Goal: Browse casually

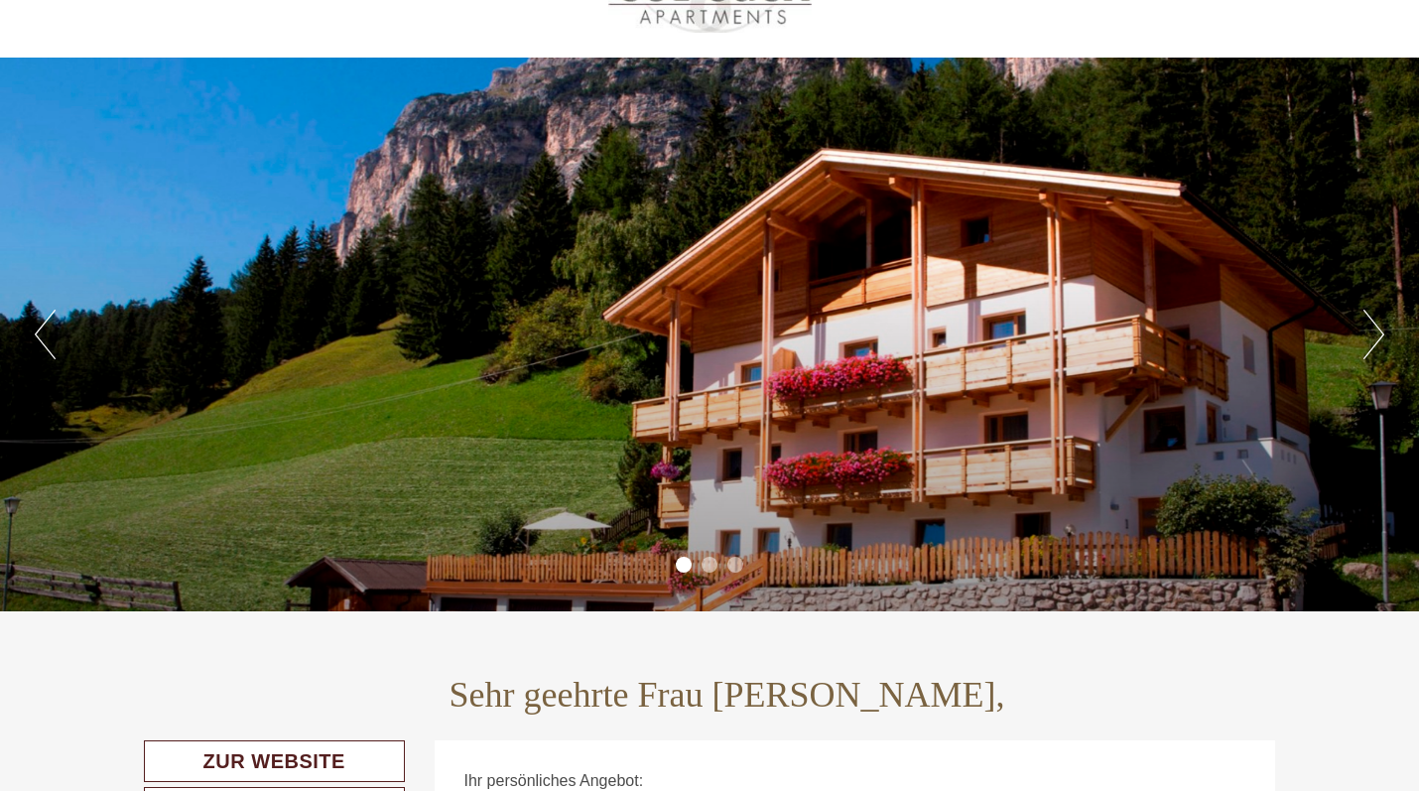
scroll to position [113, 0]
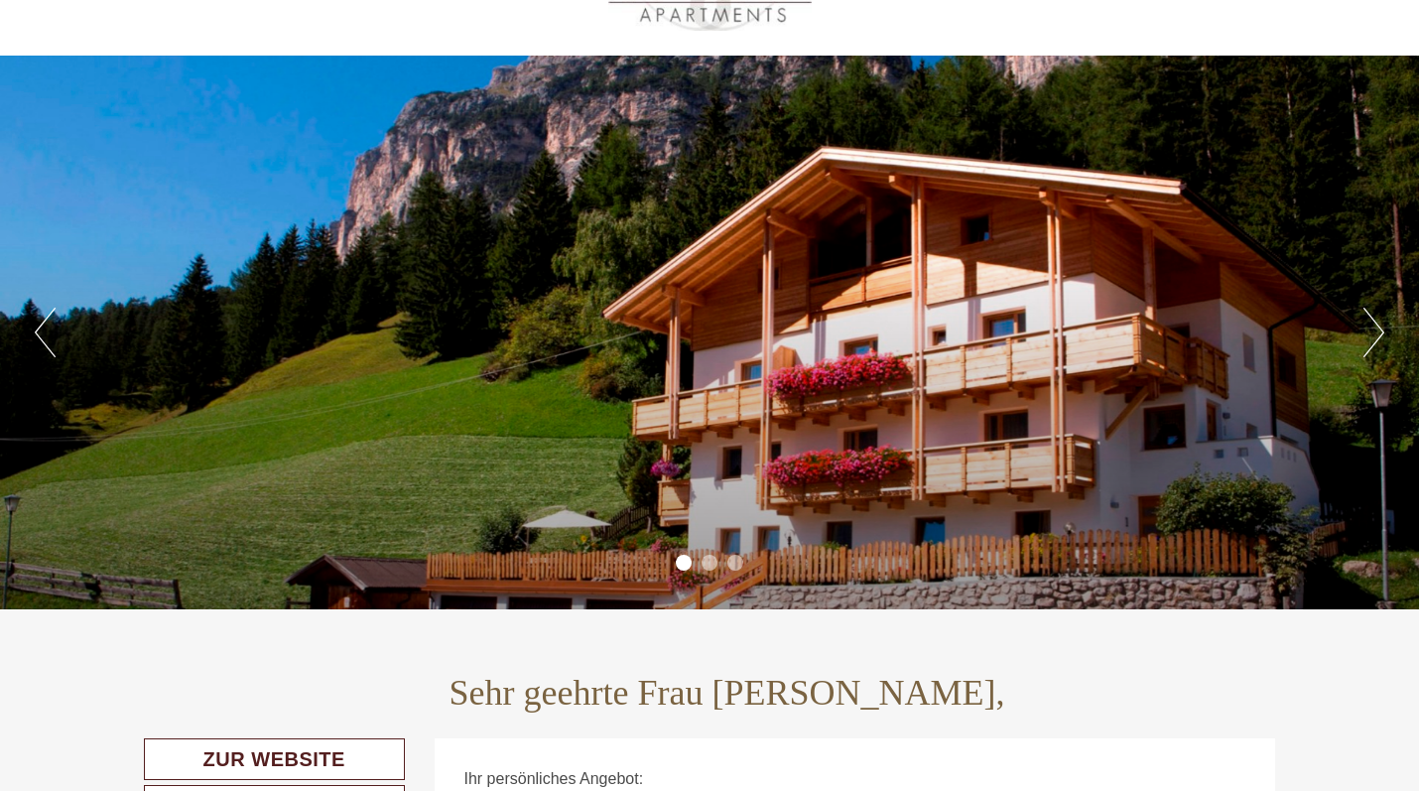
click at [1363, 332] on div "Previous Next 1 2 3" at bounding box center [709, 333] width 1419 height 554
click at [1381, 336] on button "Next" at bounding box center [1374, 333] width 21 height 50
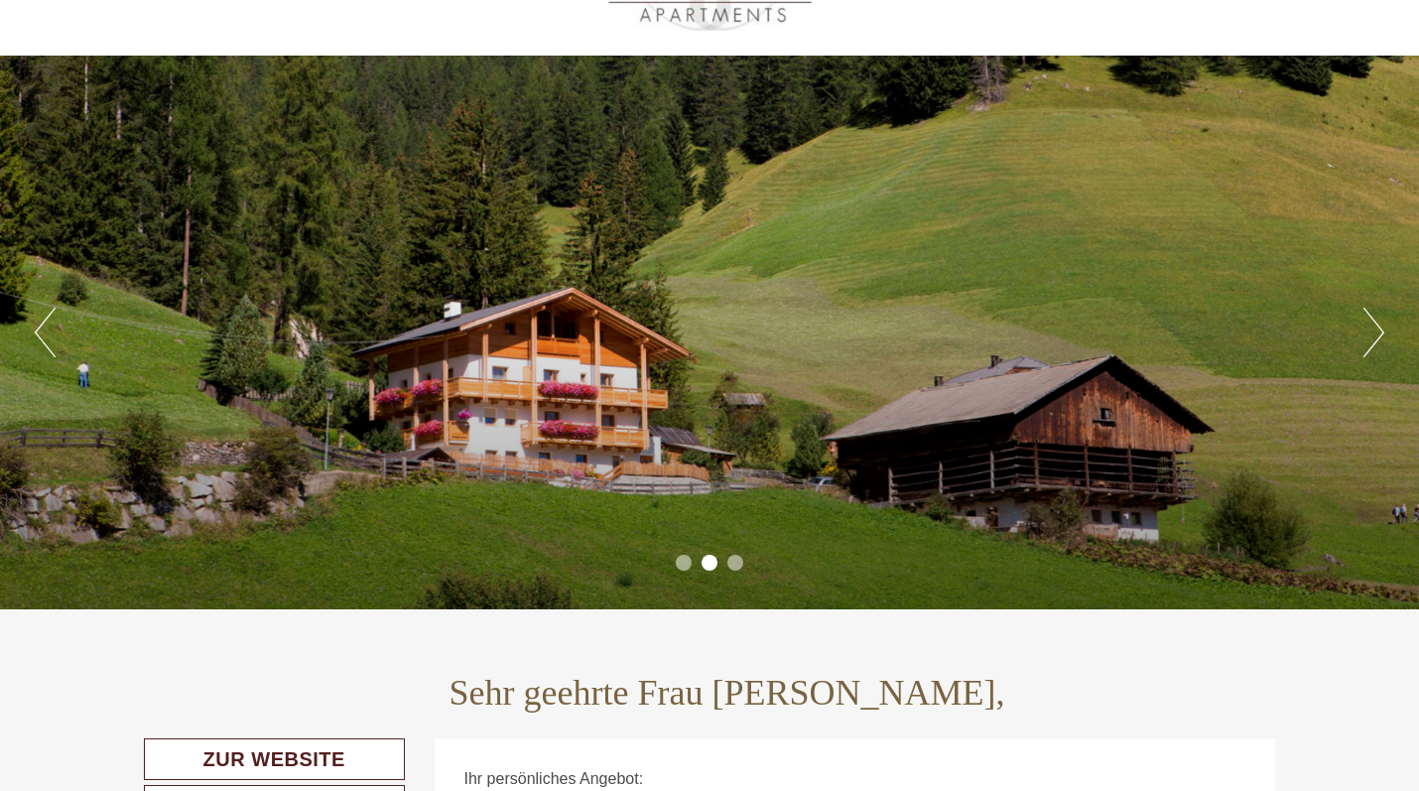
click at [1381, 336] on button "Next" at bounding box center [1374, 333] width 21 height 50
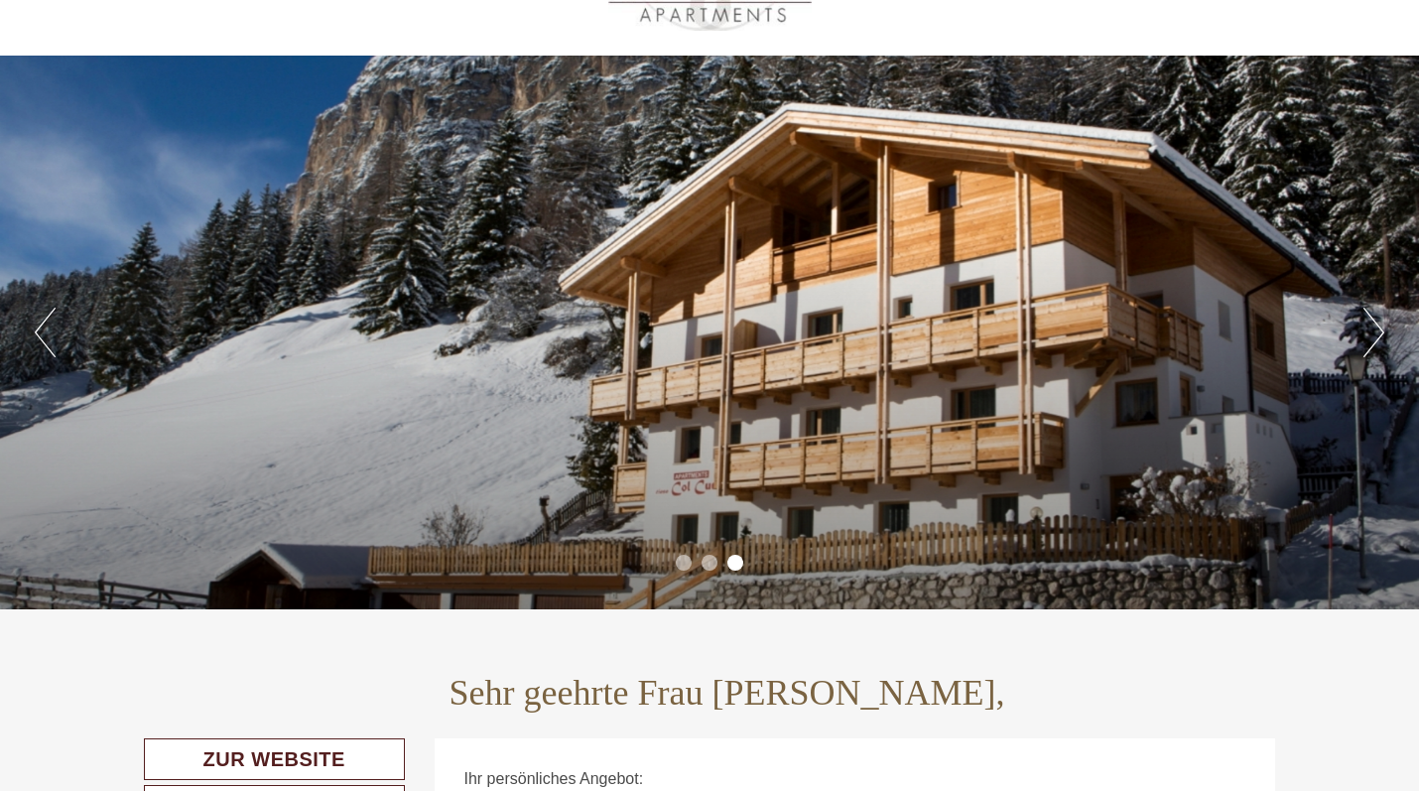
click at [1381, 336] on button "Next" at bounding box center [1374, 333] width 21 height 50
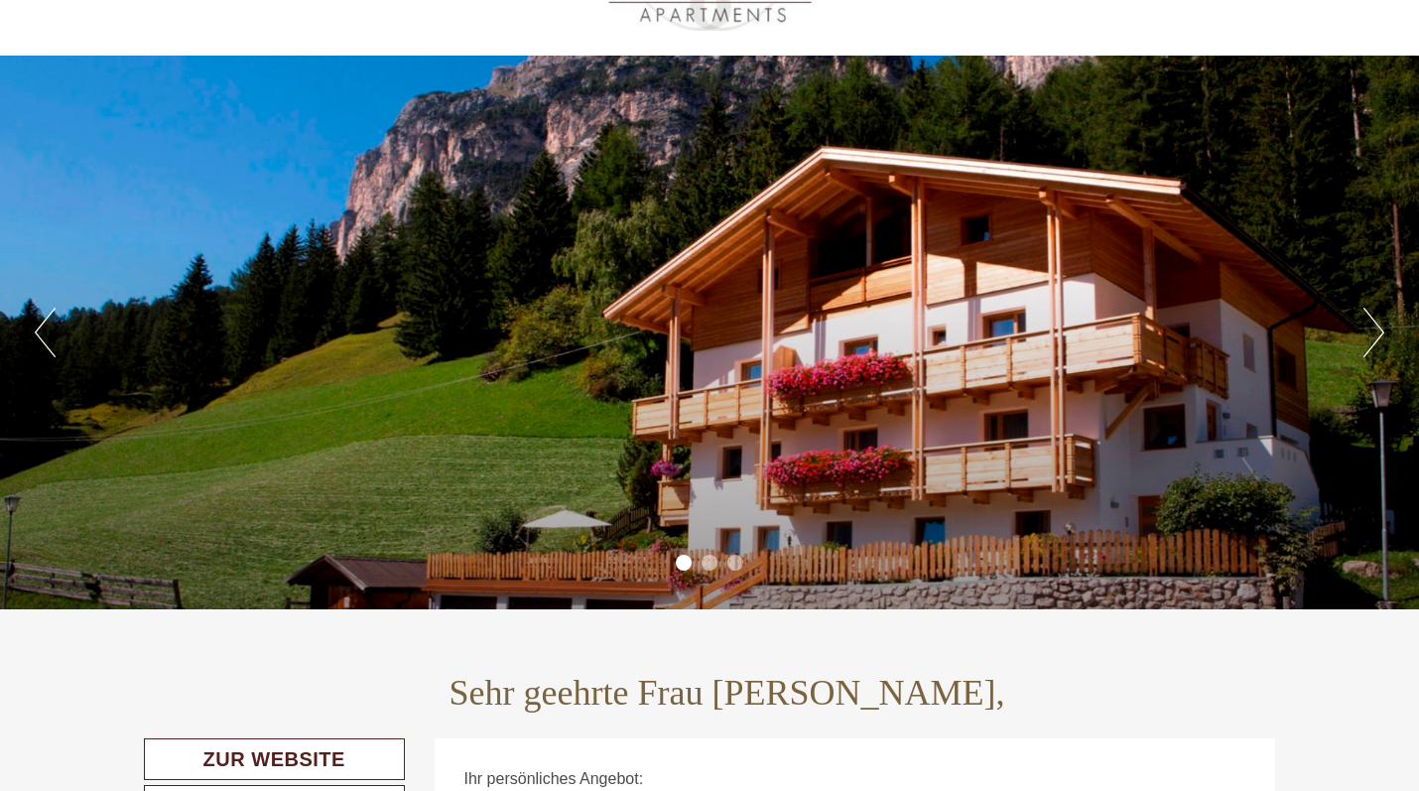
click at [1381, 336] on button "Next" at bounding box center [1374, 333] width 21 height 50
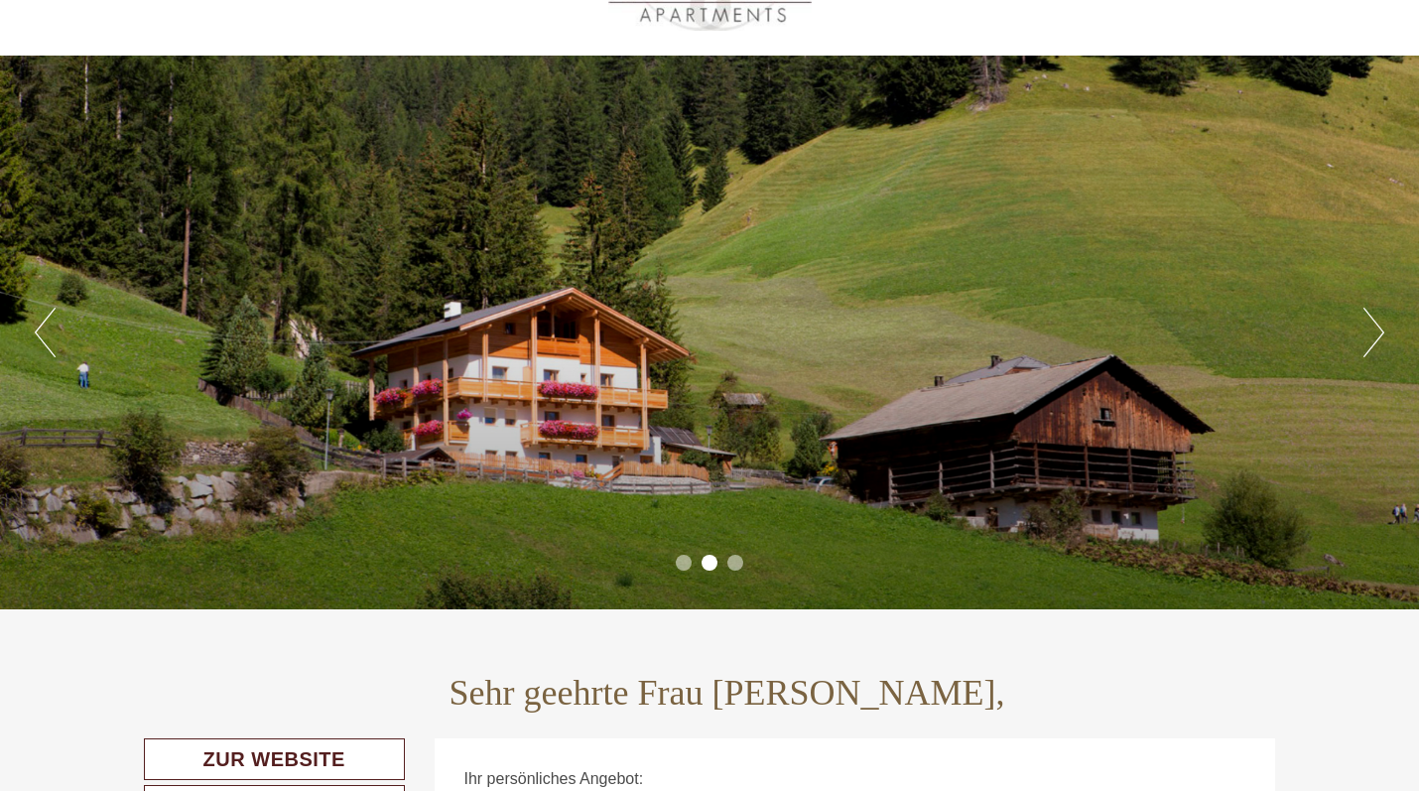
click at [1381, 336] on button "Next" at bounding box center [1374, 333] width 21 height 50
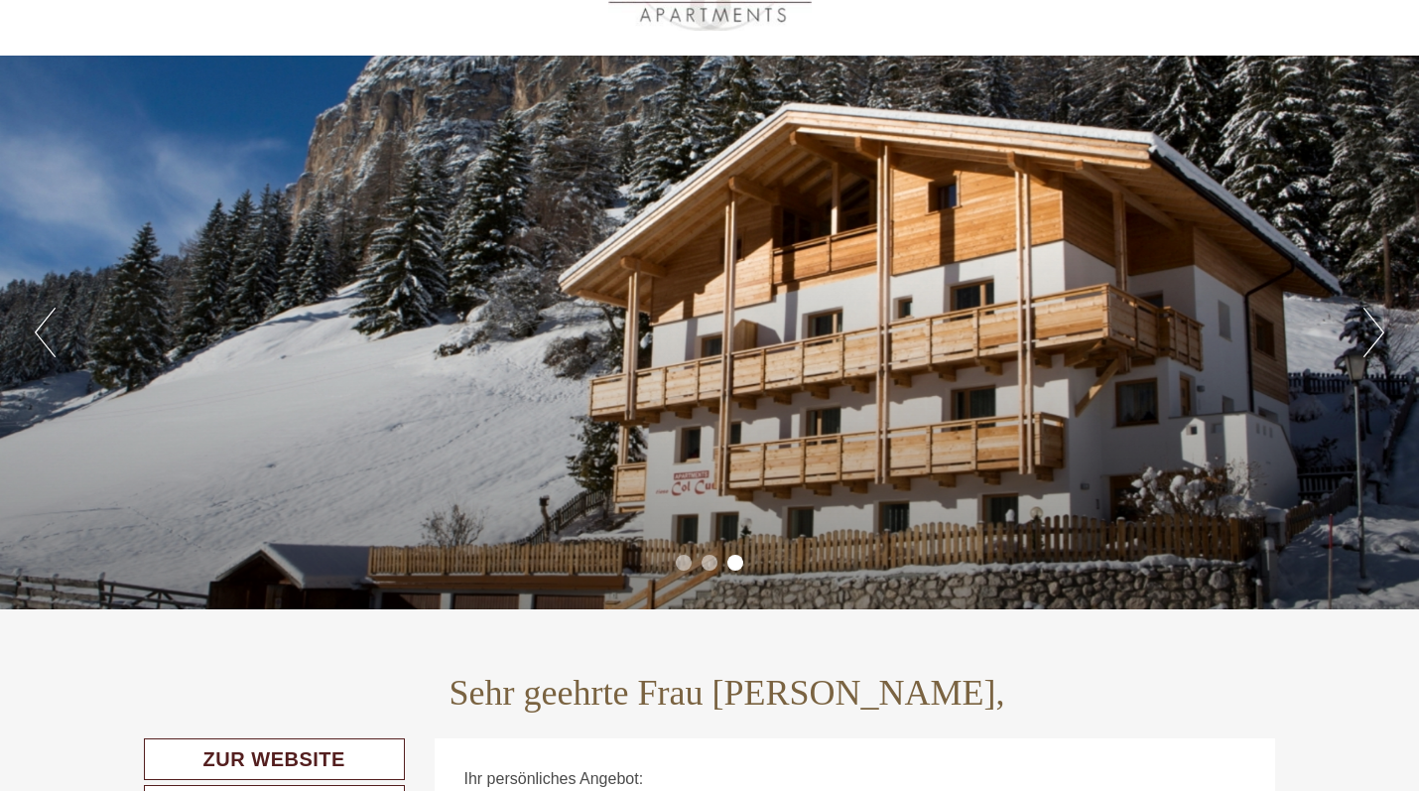
click at [1381, 336] on button "Next" at bounding box center [1374, 333] width 21 height 50
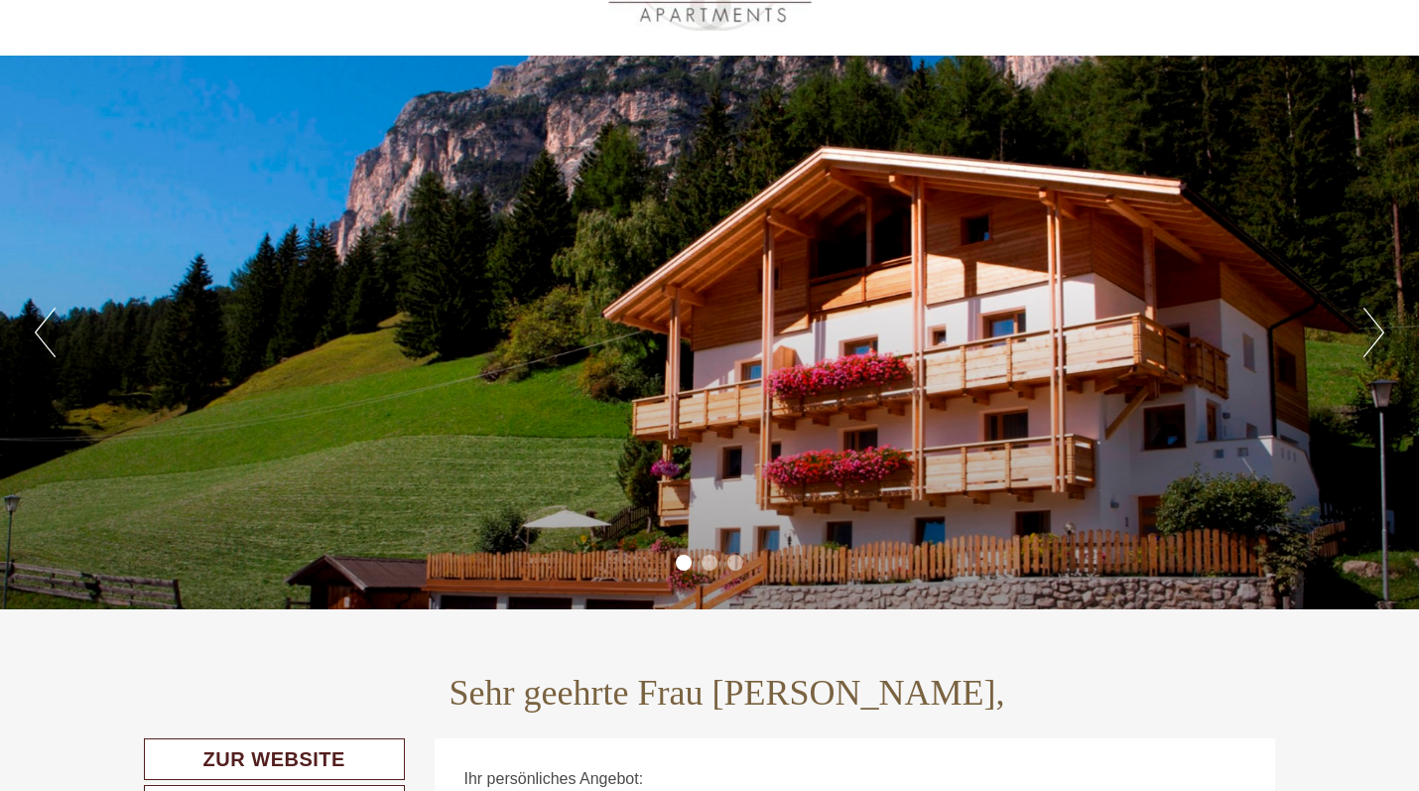
click at [1381, 336] on button "Next" at bounding box center [1374, 333] width 21 height 50
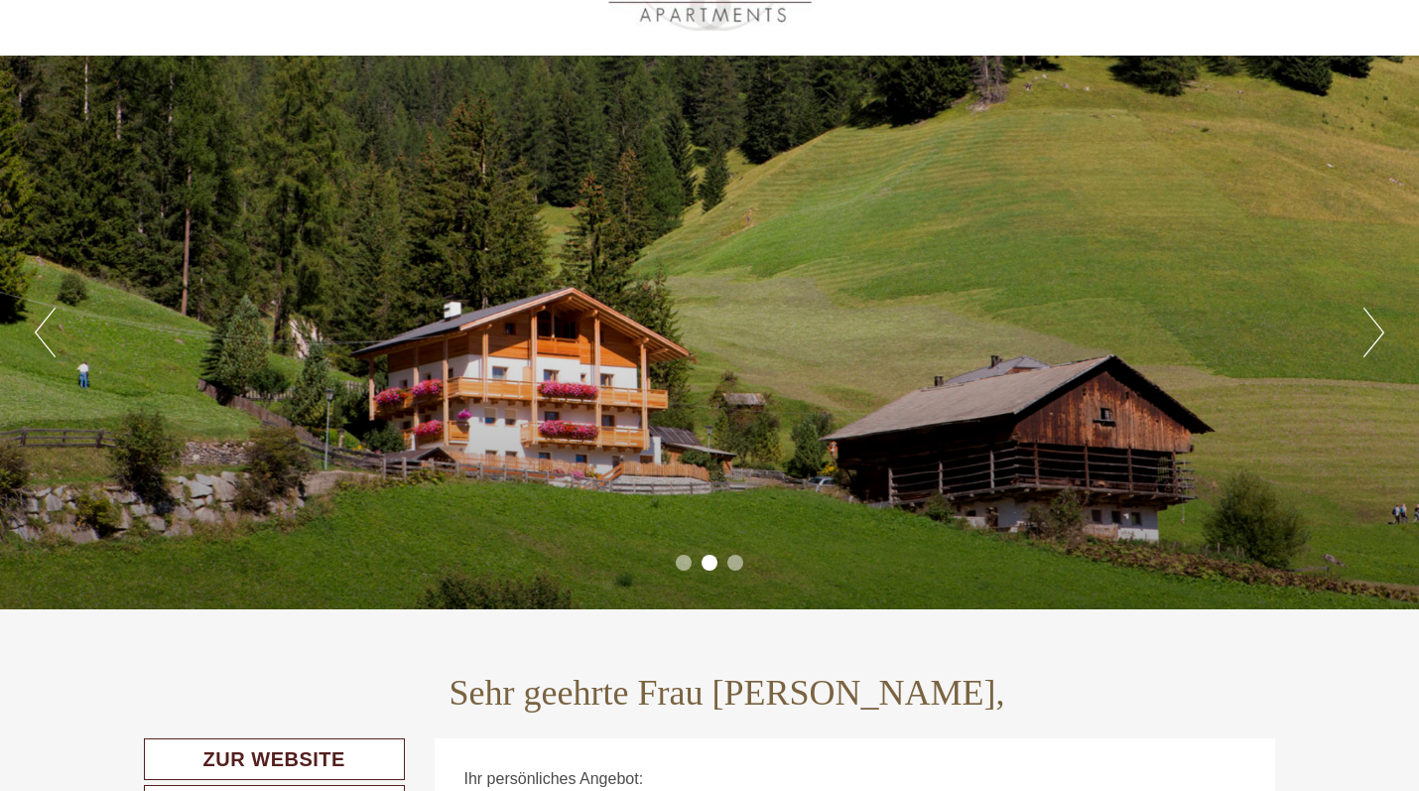
click at [1381, 336] on button "Next" at bounding box center [1374, 333] width 21 height 50
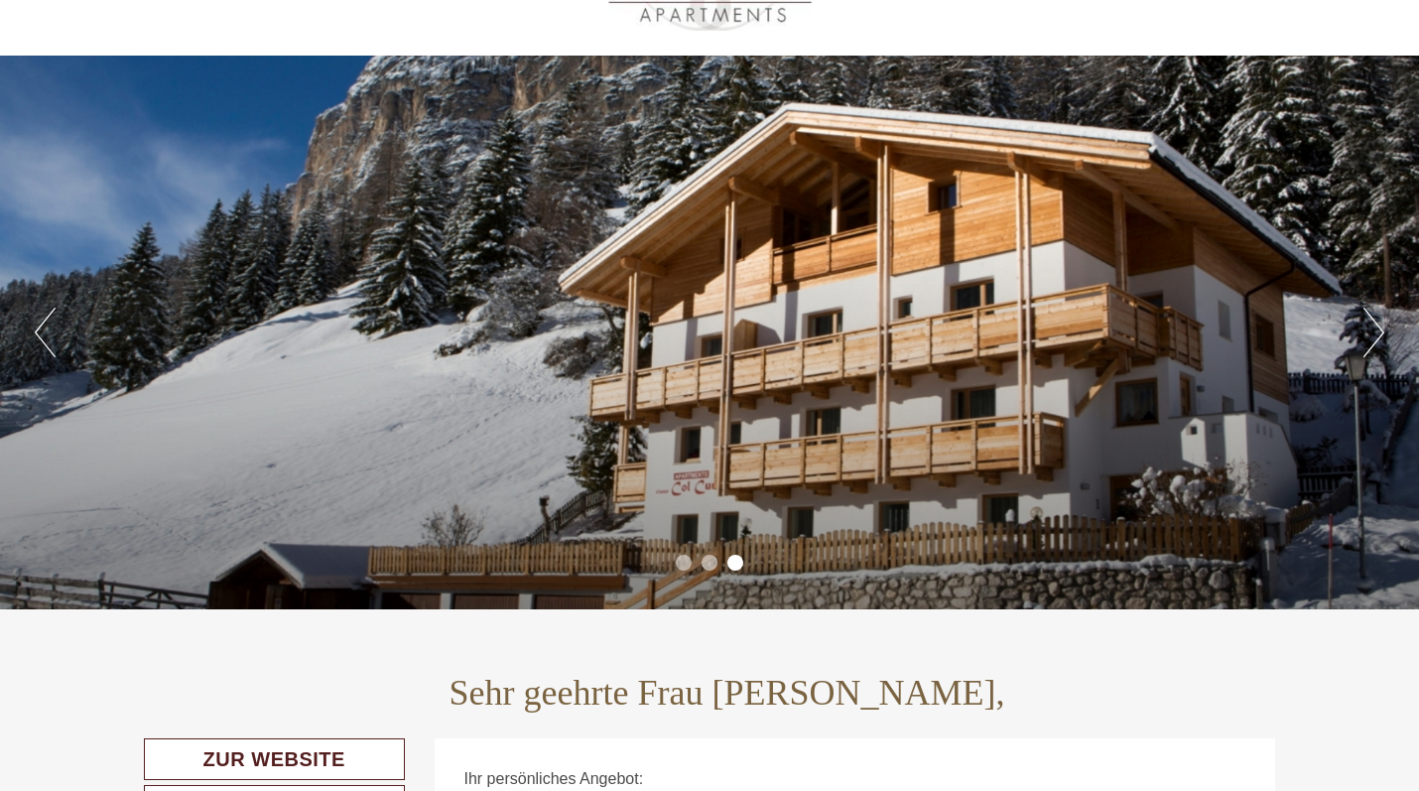
click at [1381, 336] on button "Next" at bounding box center [1374, 333] width 21 height 50
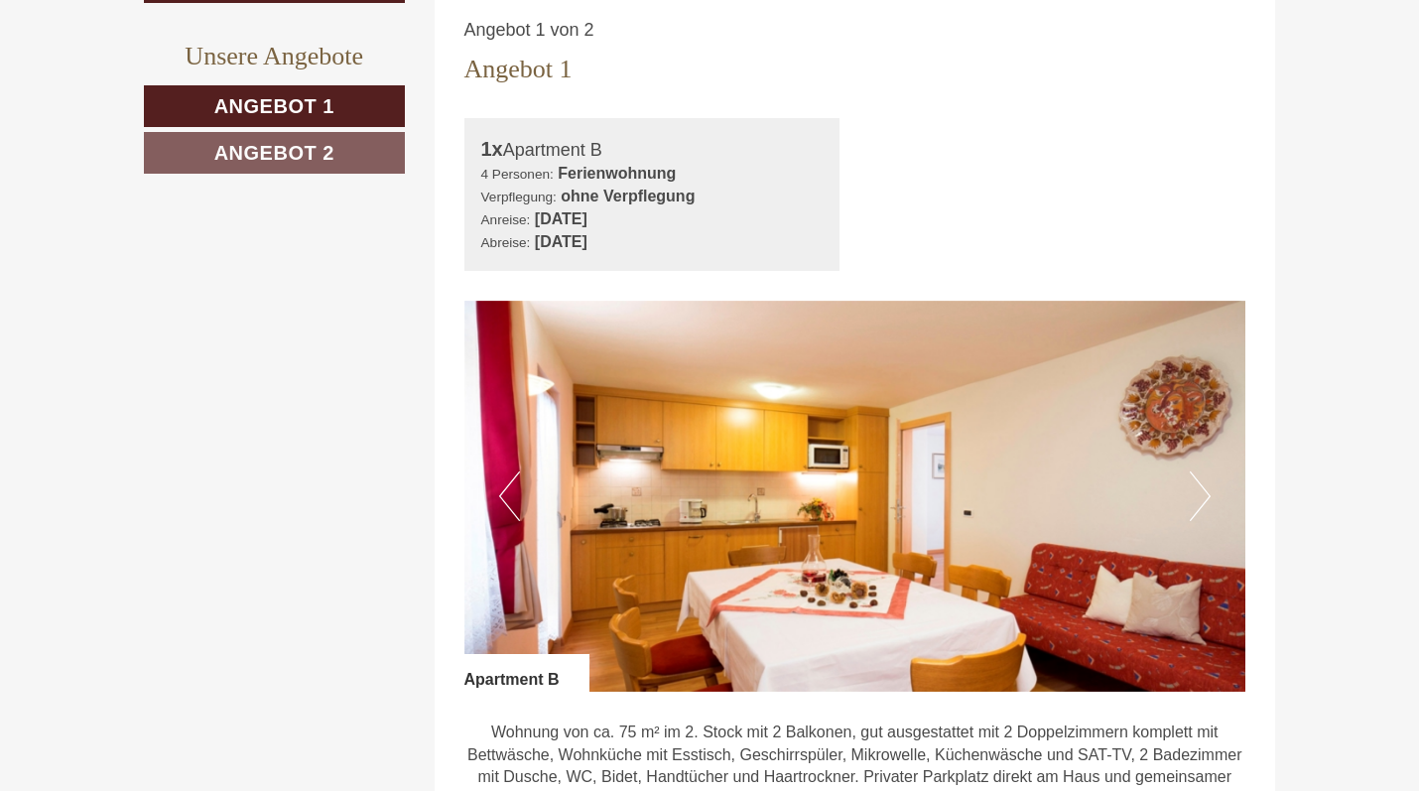
scroll to position [1069, 0]
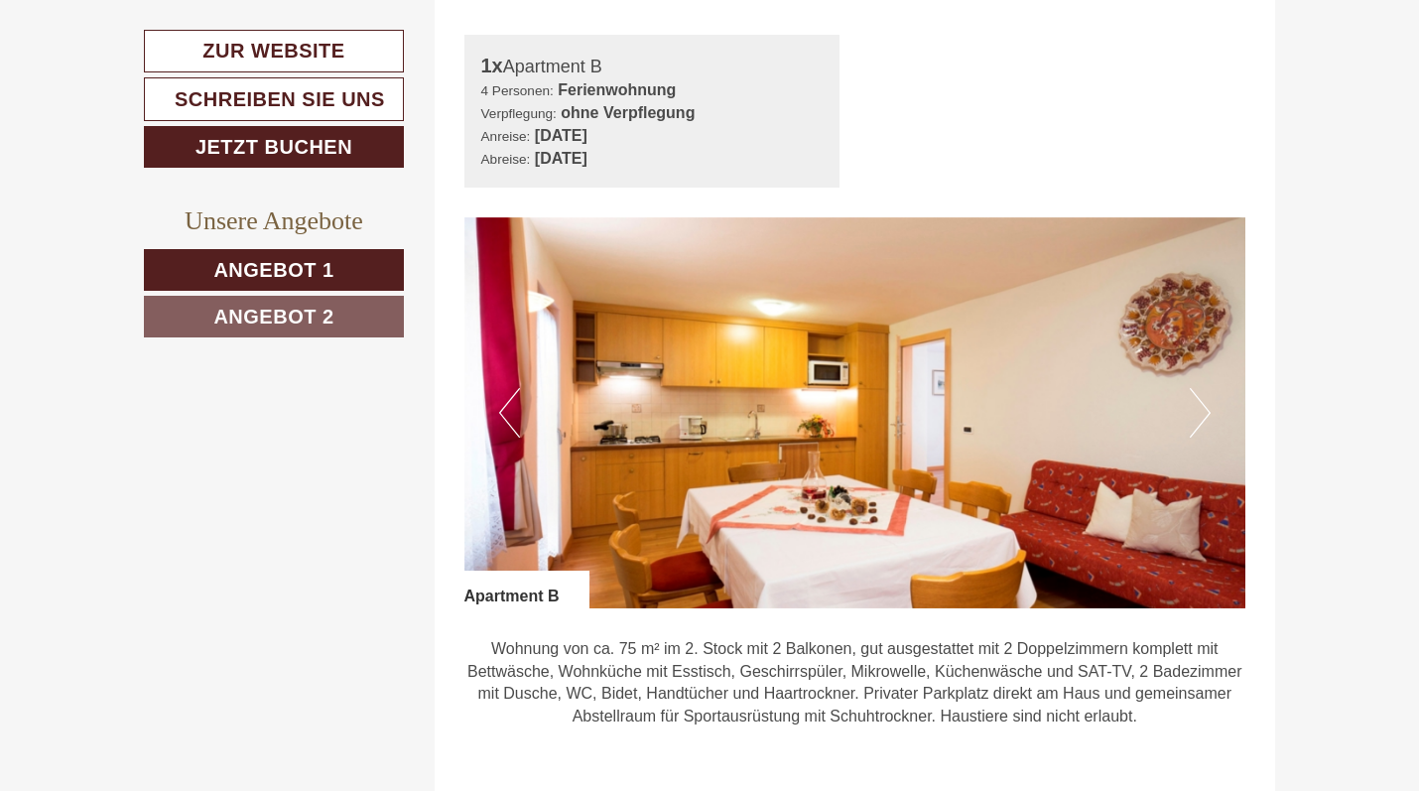
click at [1204, 412] on button "Next" at bounding box center [1200, 413] width 21 height 50
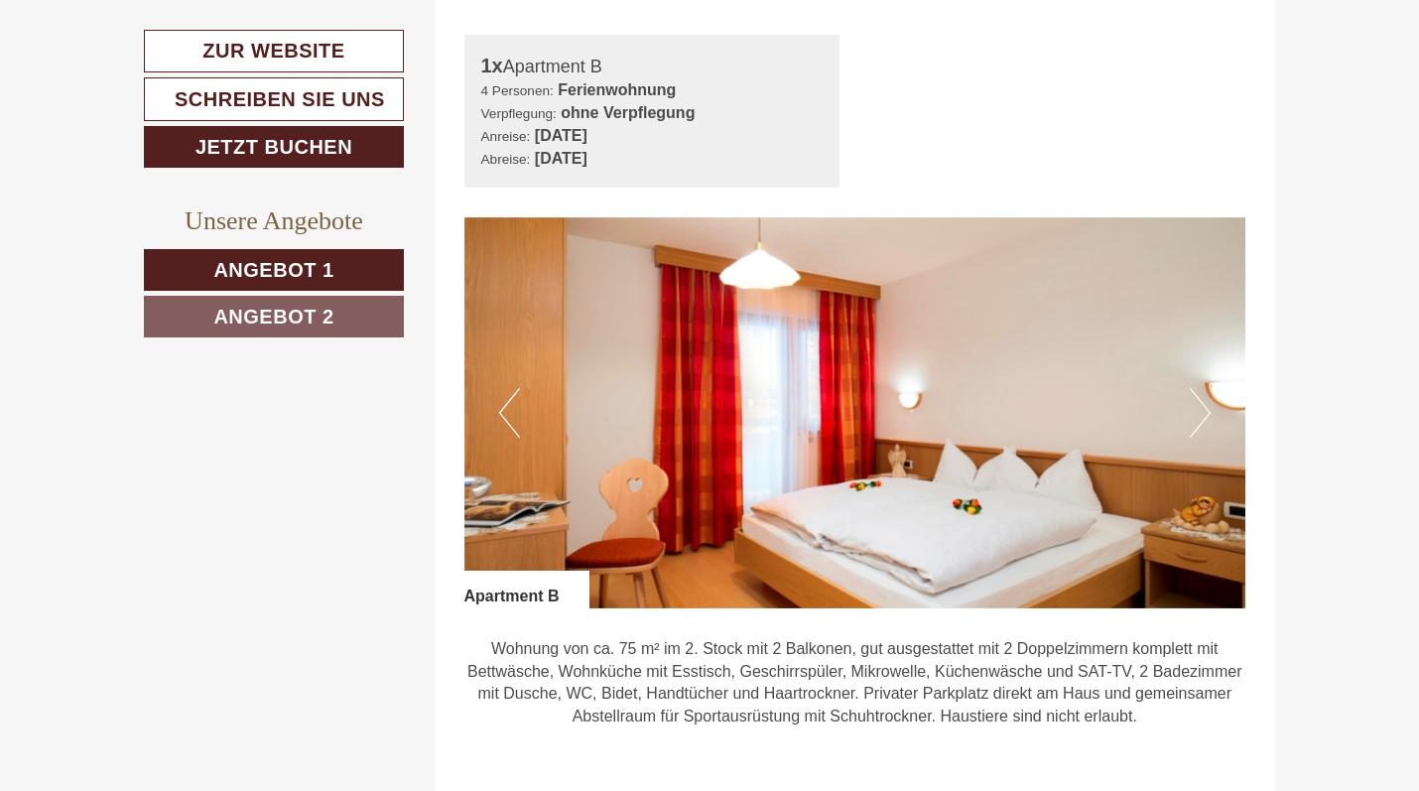
click at [1204, 412] on button "Next" at bounding box center [1200, 413] width 21 height 50
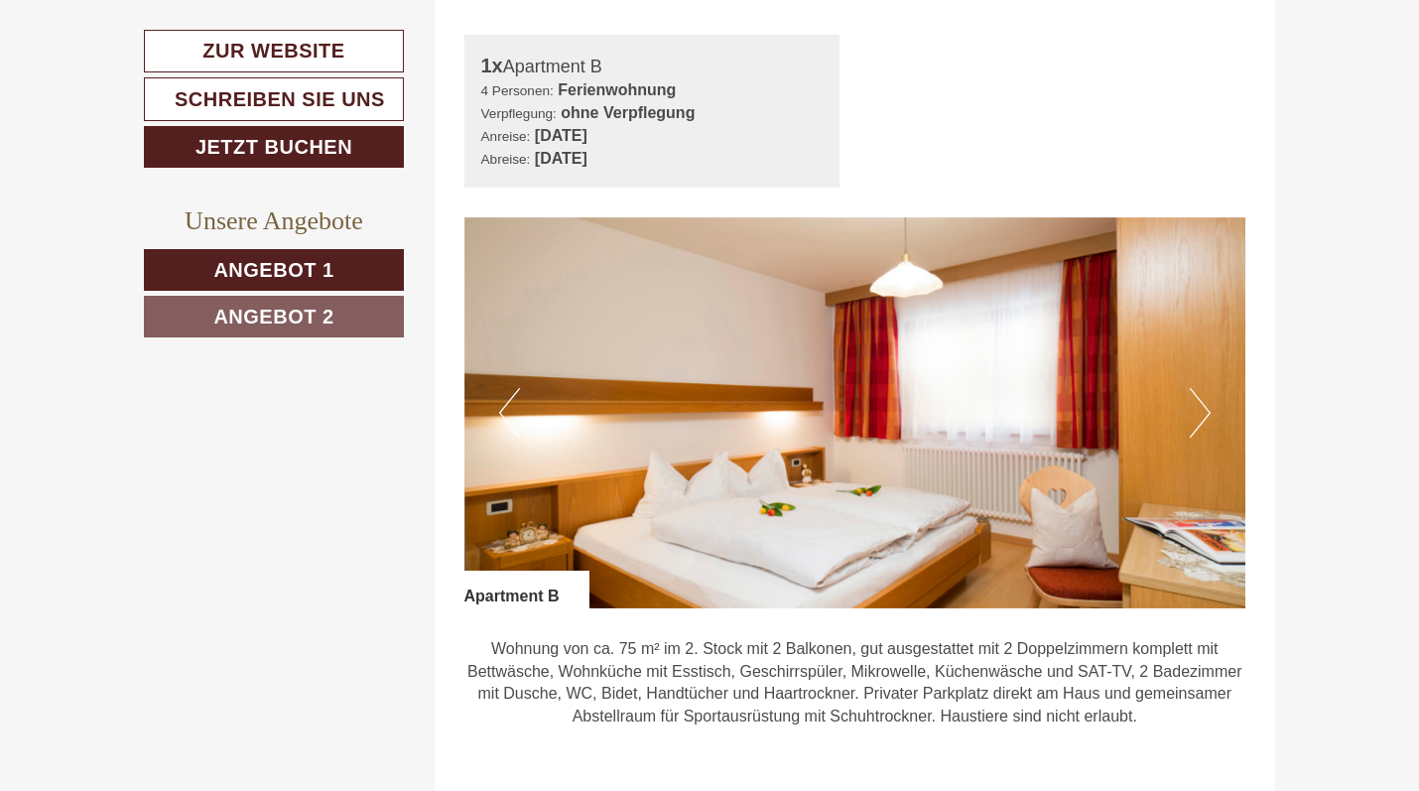
click at [1206, 405] on button "Next" at bounding box center [1200, 413] width 21 height 50
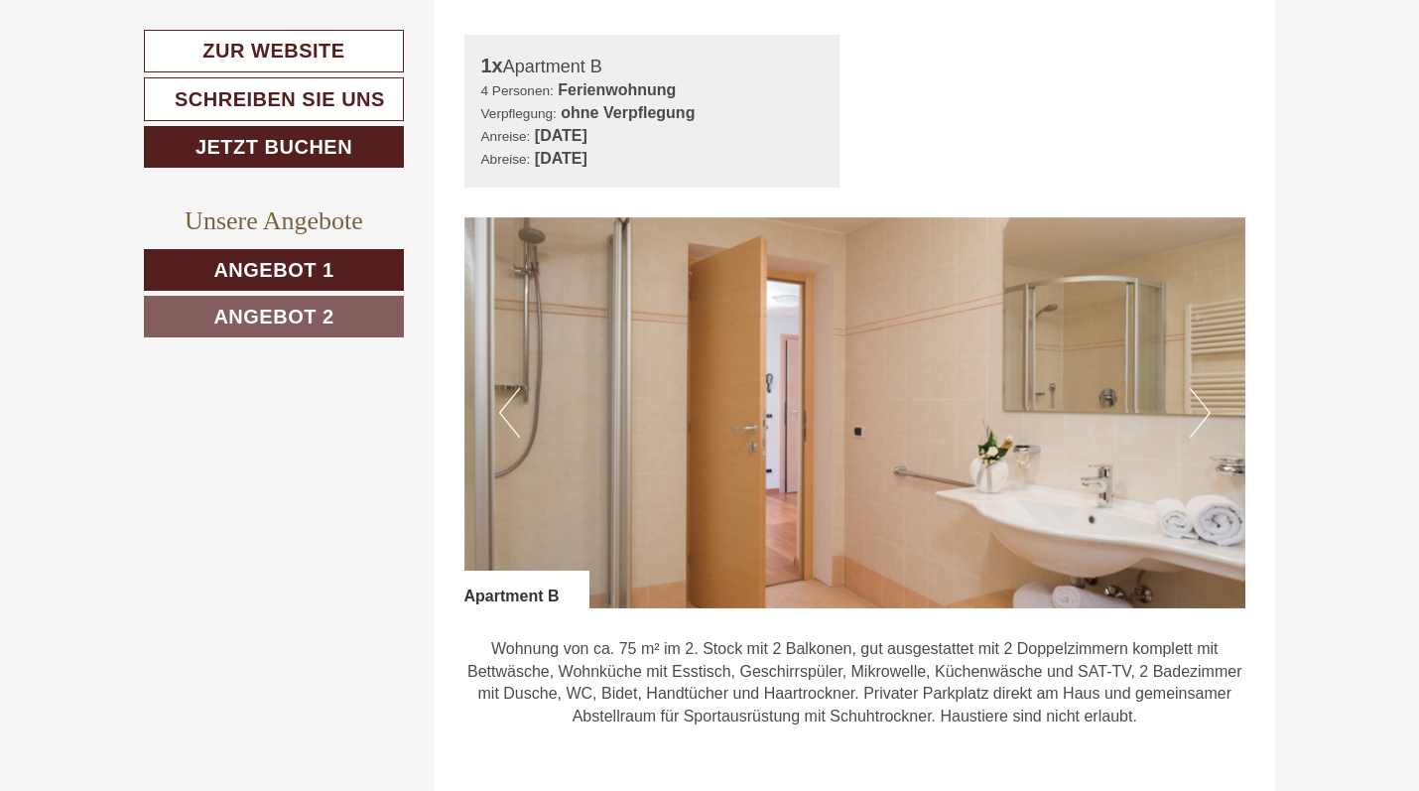
click at [1206, 405] on button "Next" at bounding box center [1200, 413] width 21 height 50
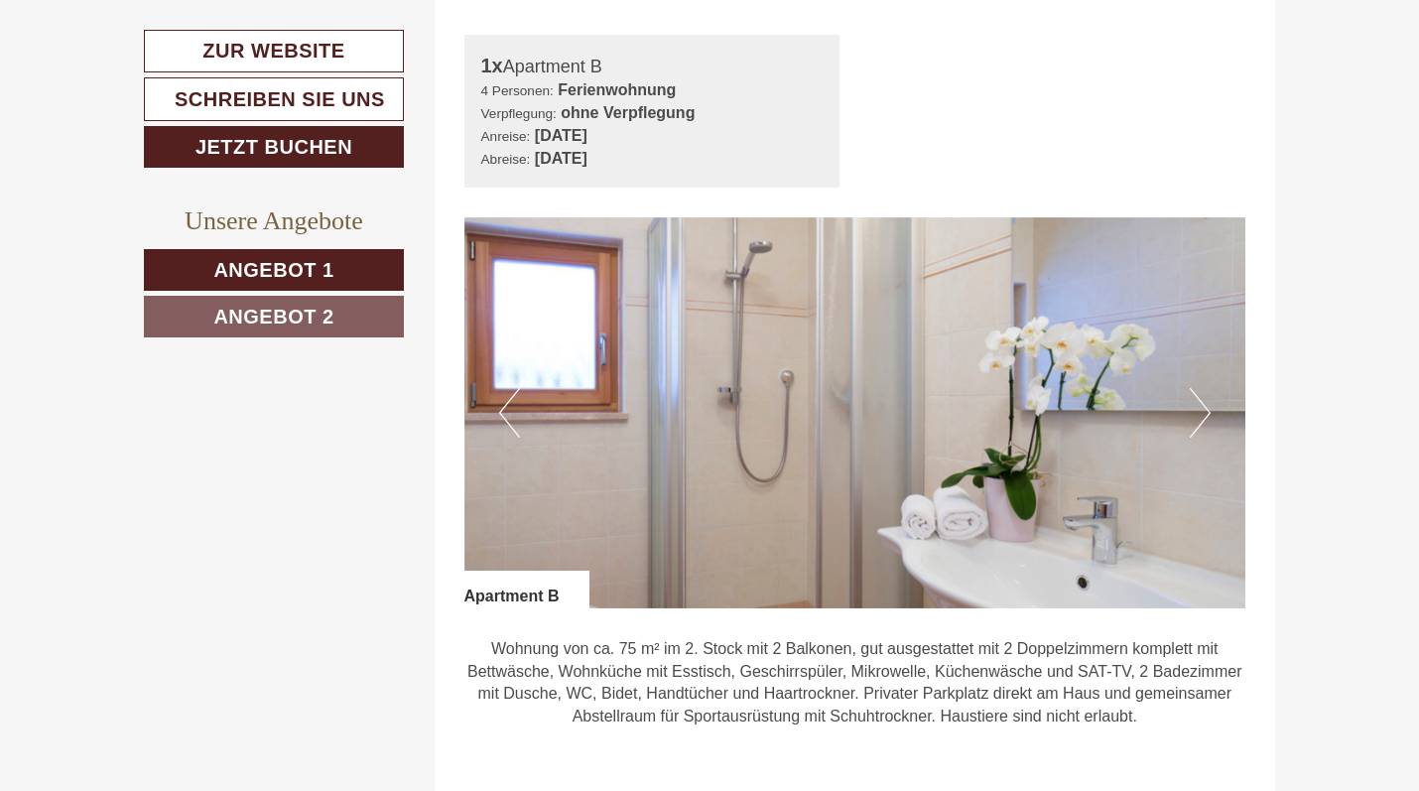
click at [1206, 405] on button "Next" at bounding box center [1200, 413] width 21 height 50
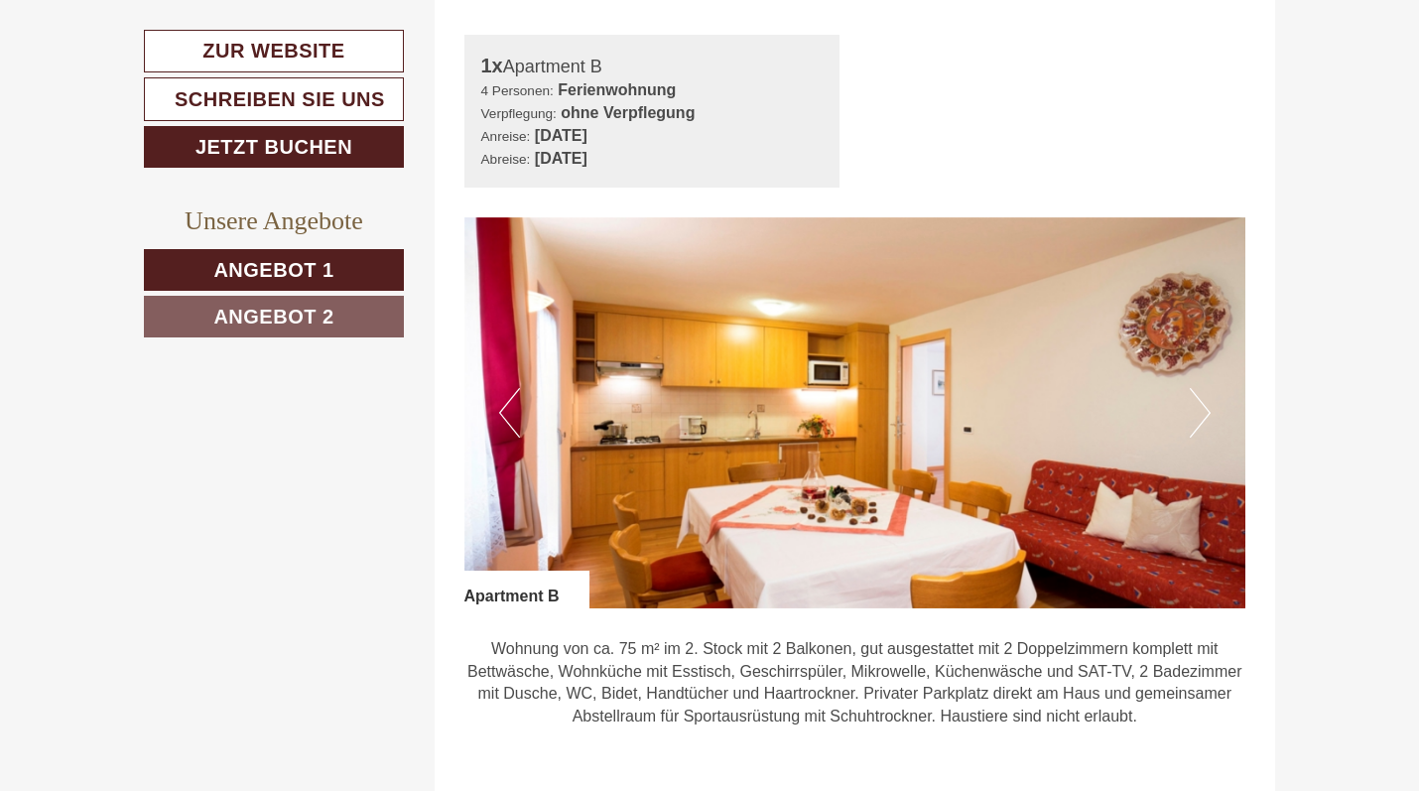
click at [1206, 405] on button "Next" at bounding box center [1200, 413] width 21 height 50
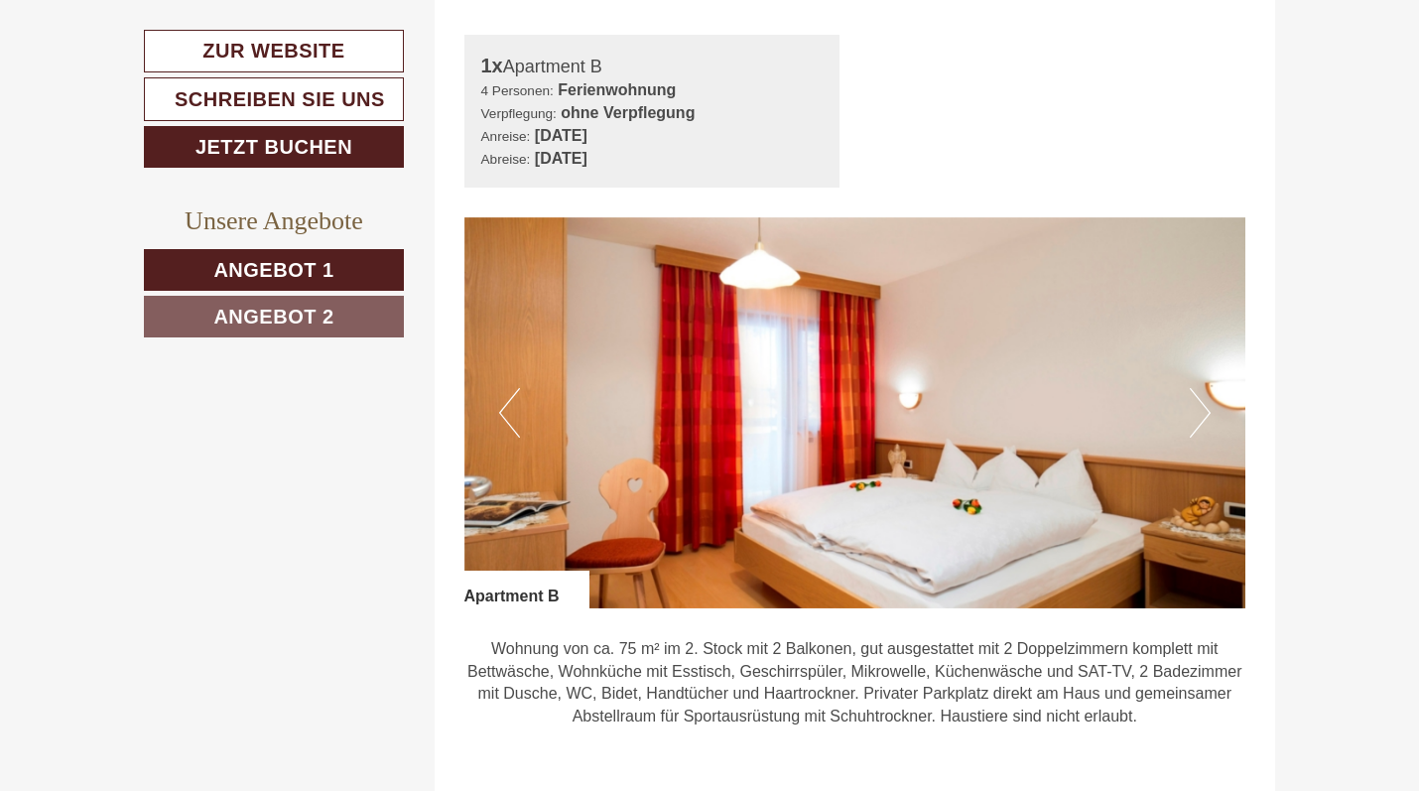
click at [1207, 405] on button "Next" at bounding box center [1200, 413] width 21 height 50
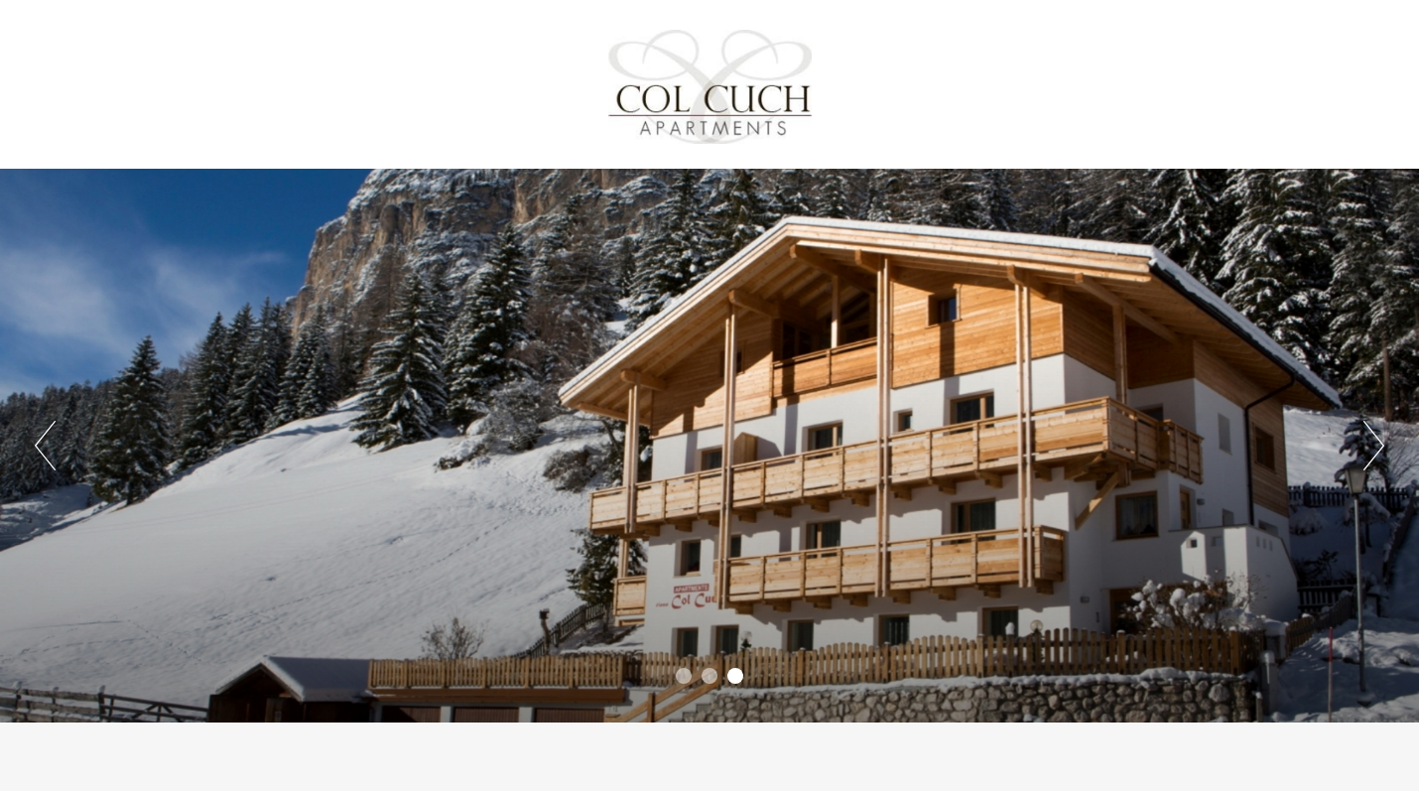
scroll to position [0, 0]
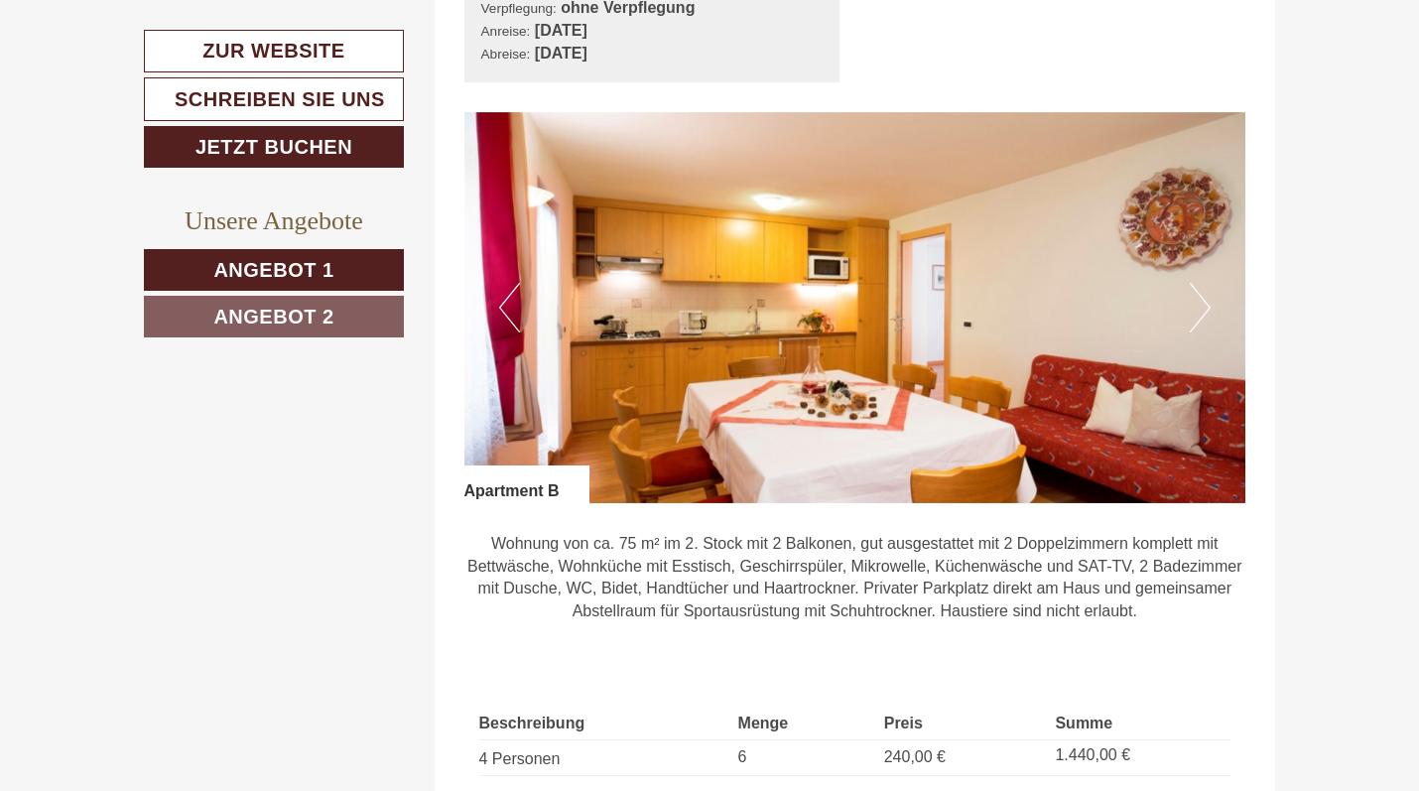
scroll to position [1169, 0]
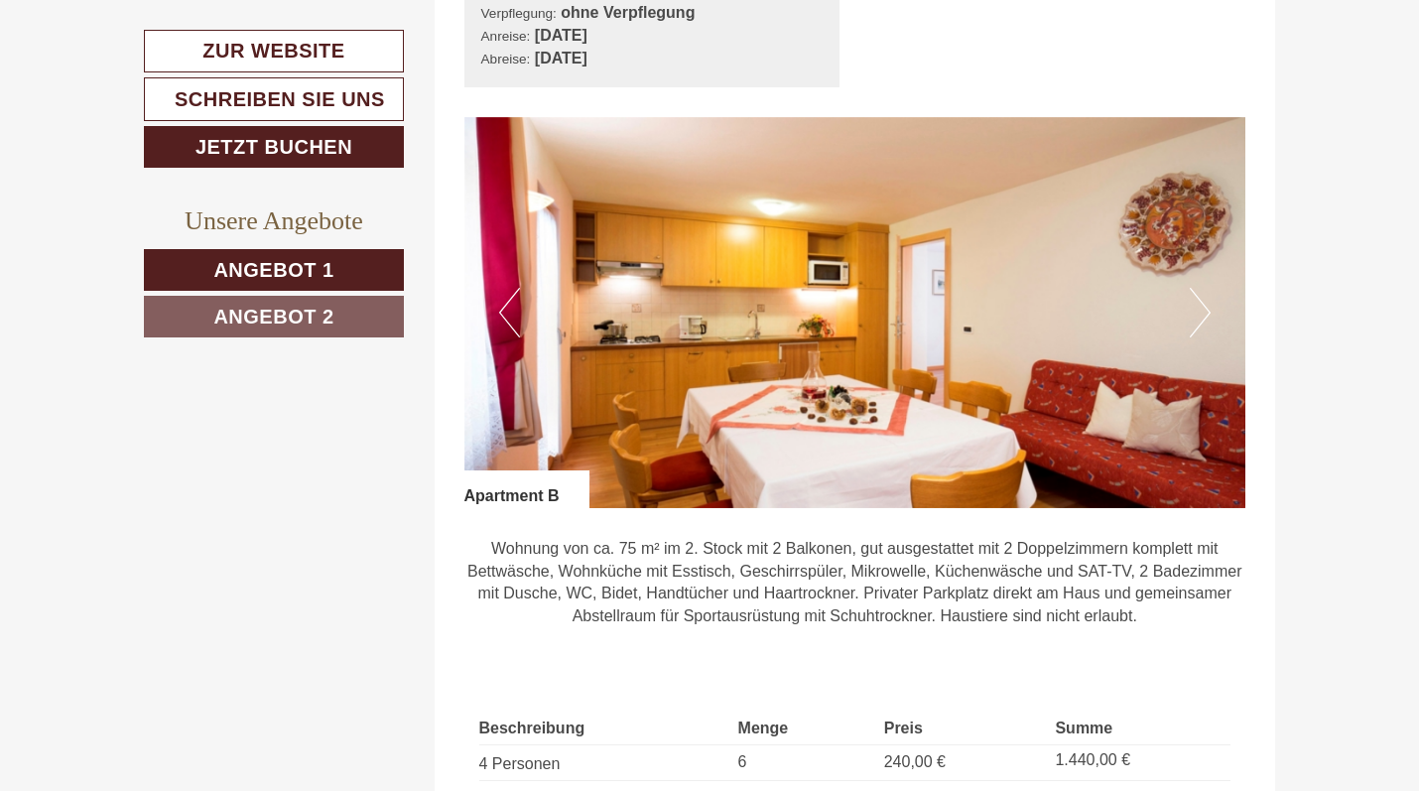
click at [1203, 314] on button "Next" at bounding box center [1200, 313] width 21 height 50
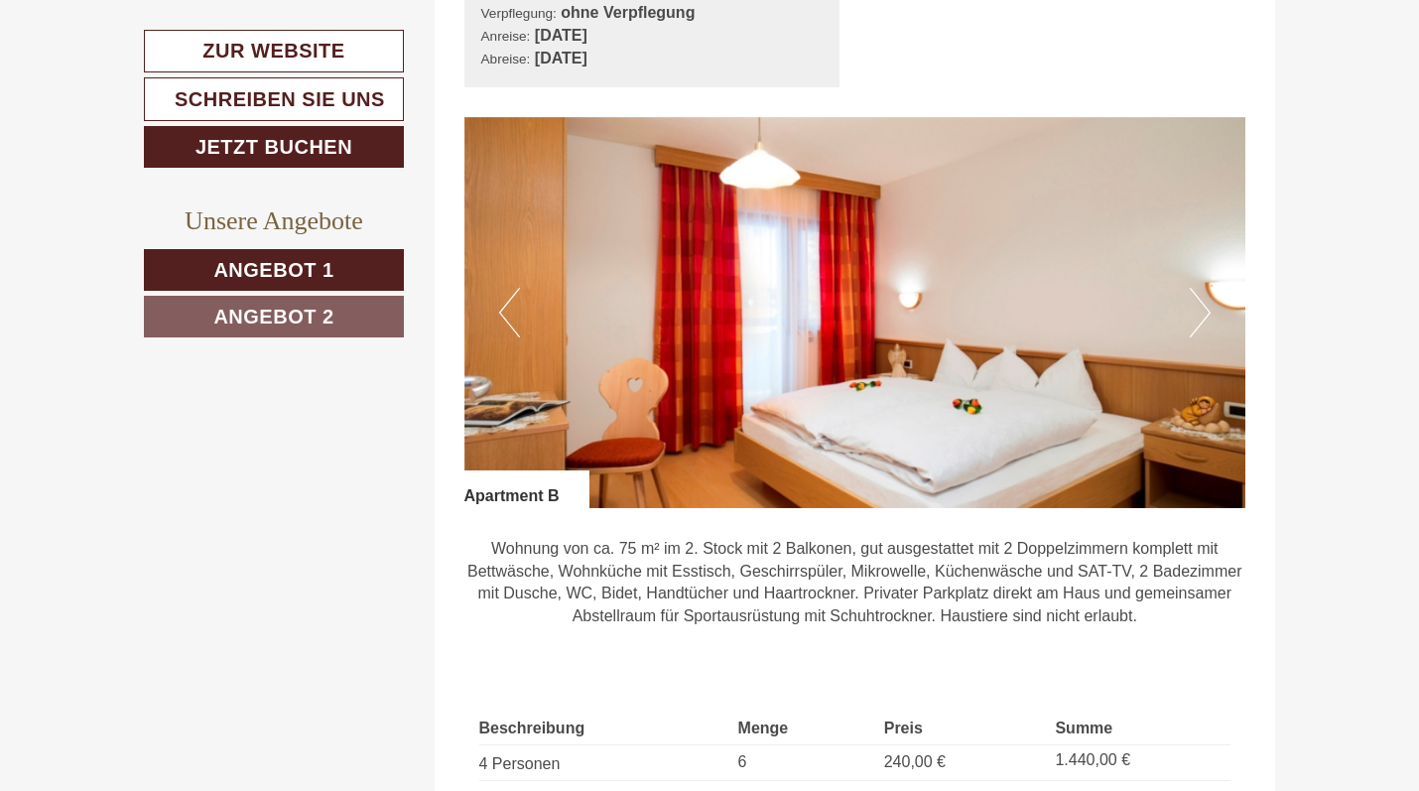
click at [1203, 314] on button "Next" at bounding box center [1200, 313] width 21 height 50
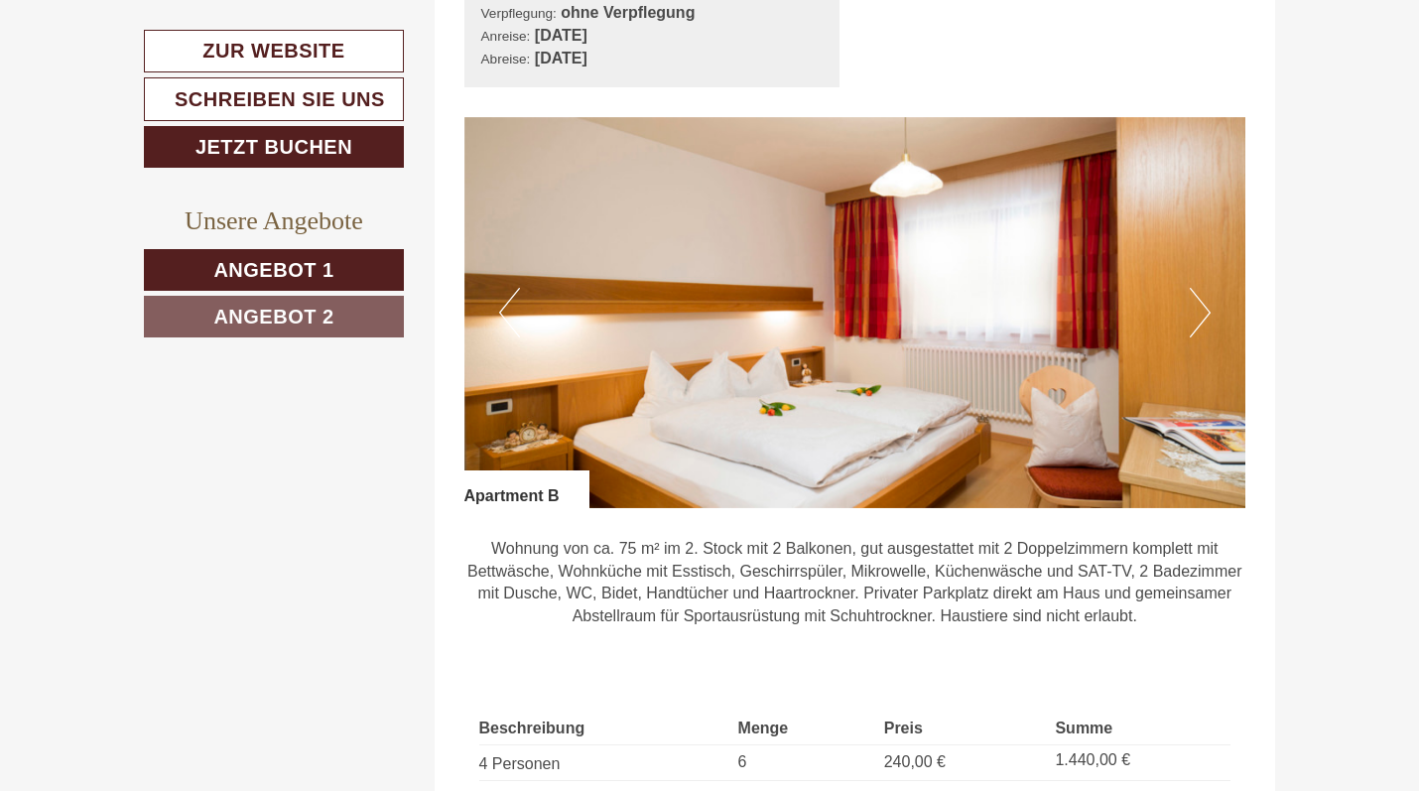
click at [1203, 314] on button "Next" at bounding box center [1200, 313] width 21 height 50
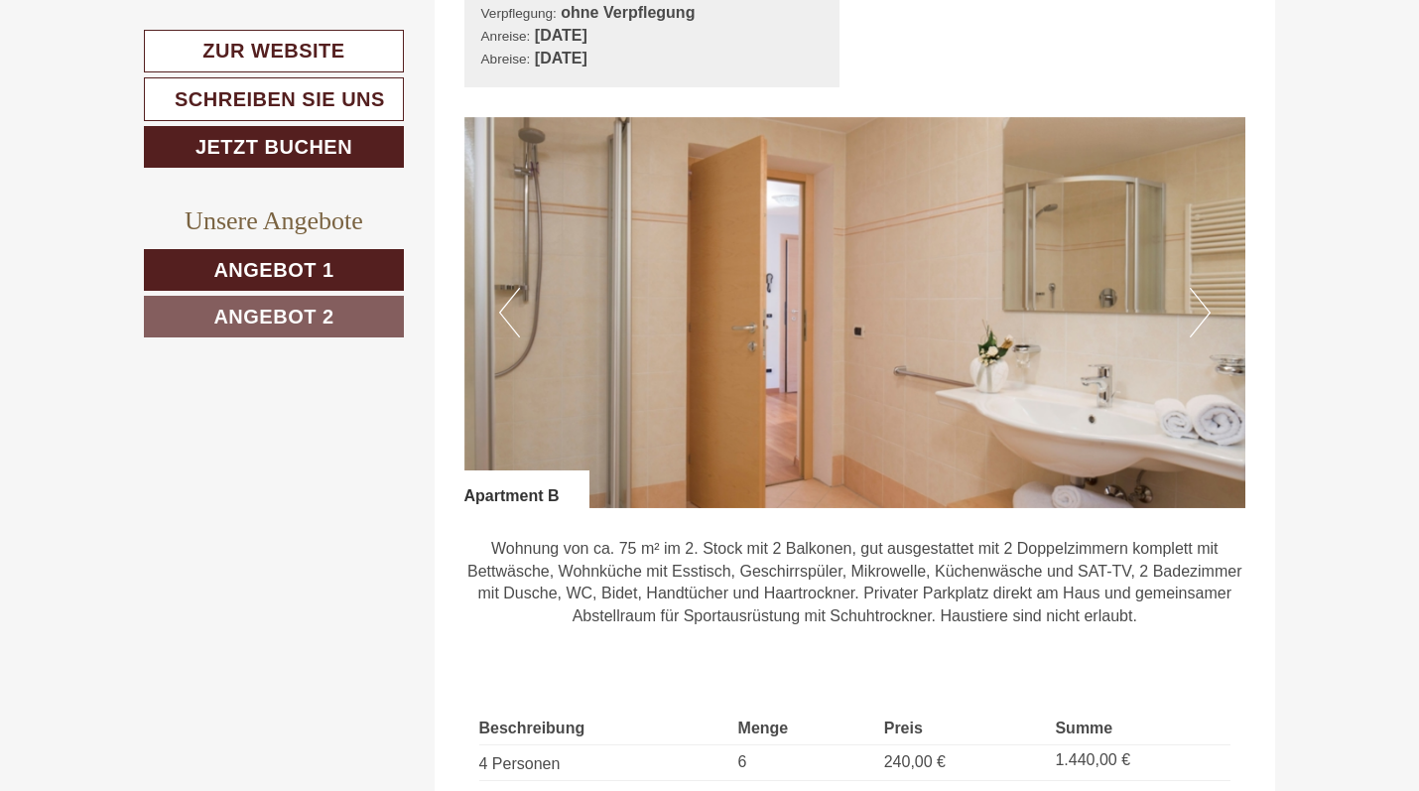
click at [1203, 314] on button "Next" at bounding box center [1200, 313] width 21 height 50
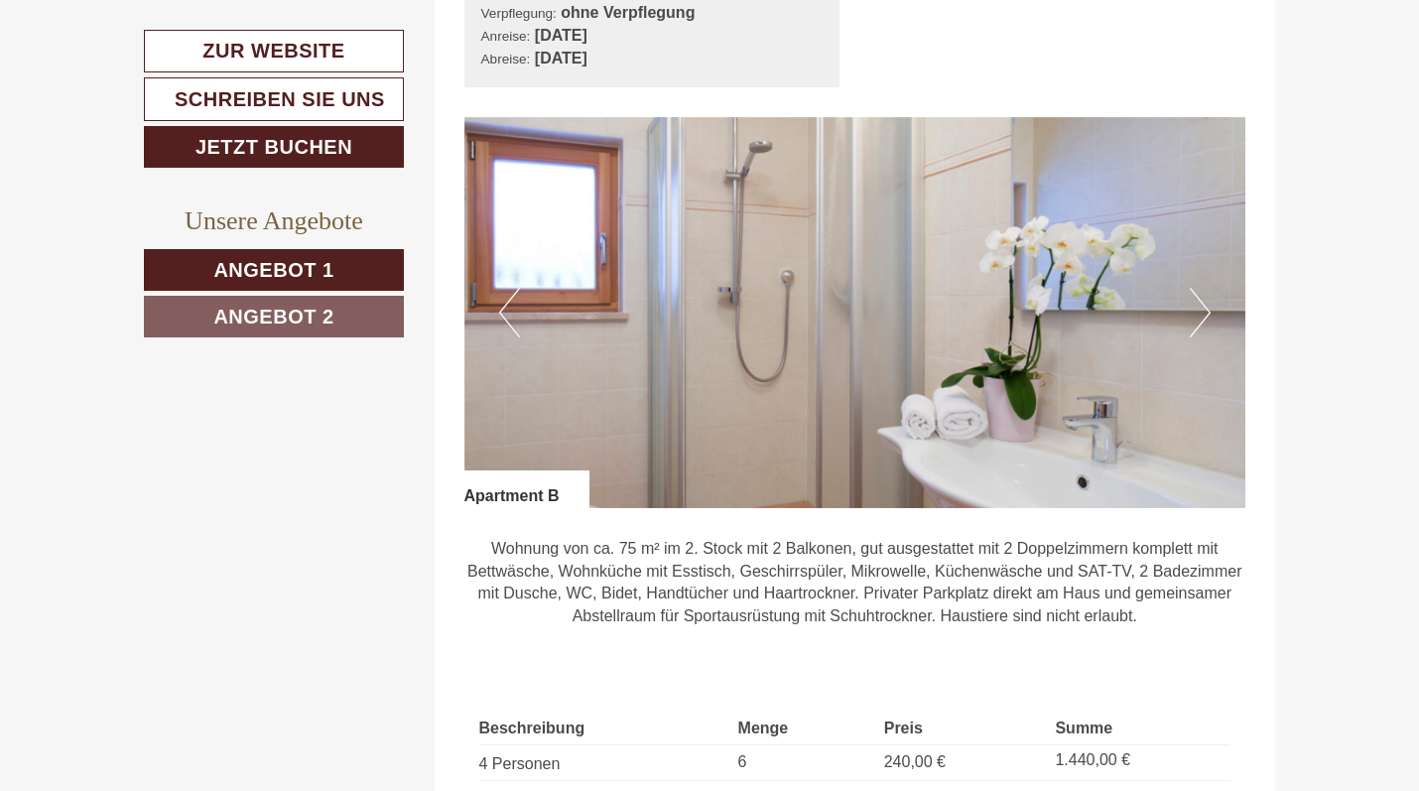
click at [1203, 314] on button "Next" at bounding box center [1200, 313] width 21 height 50
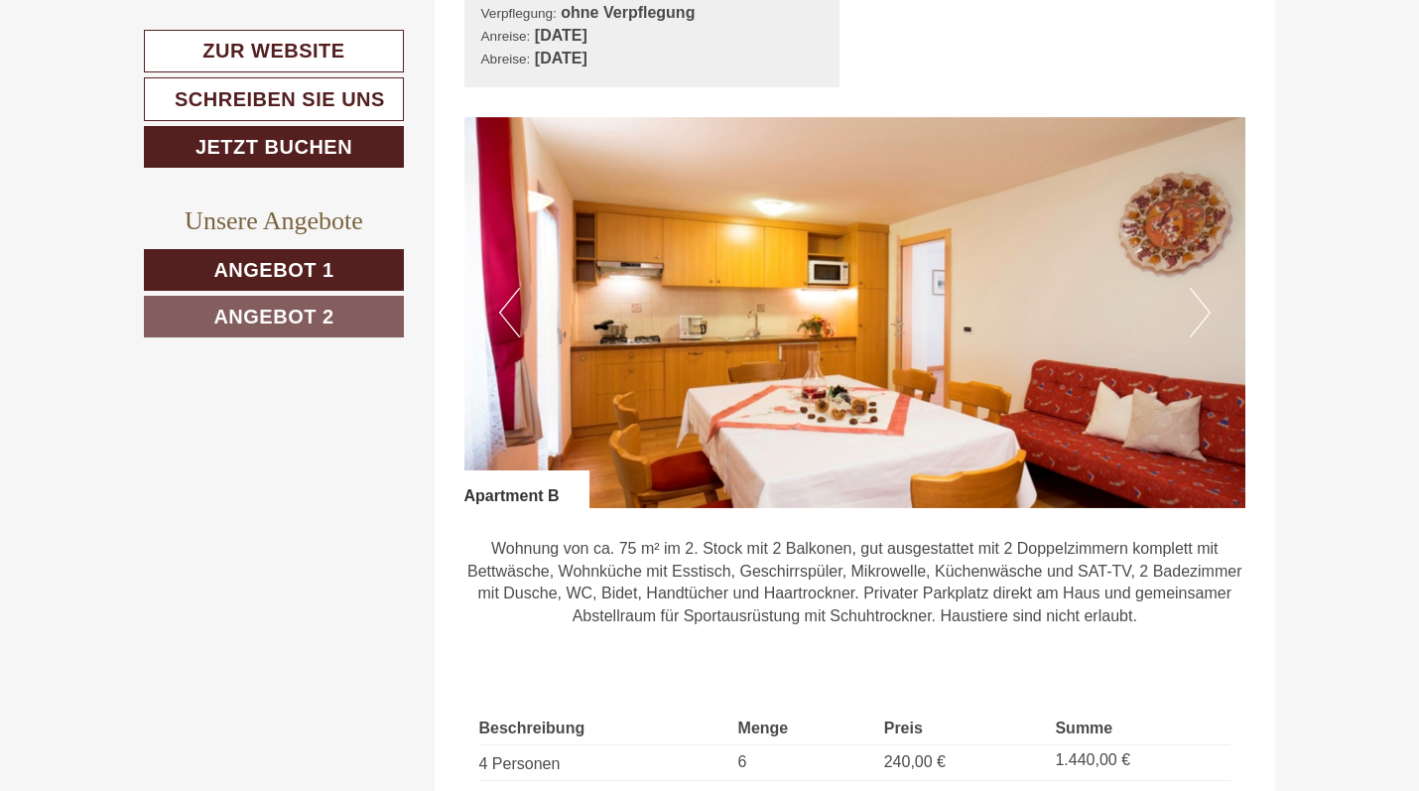
click at [1203, 314] on button "Next" at bounding box center [1200, 313] width 21 height 50
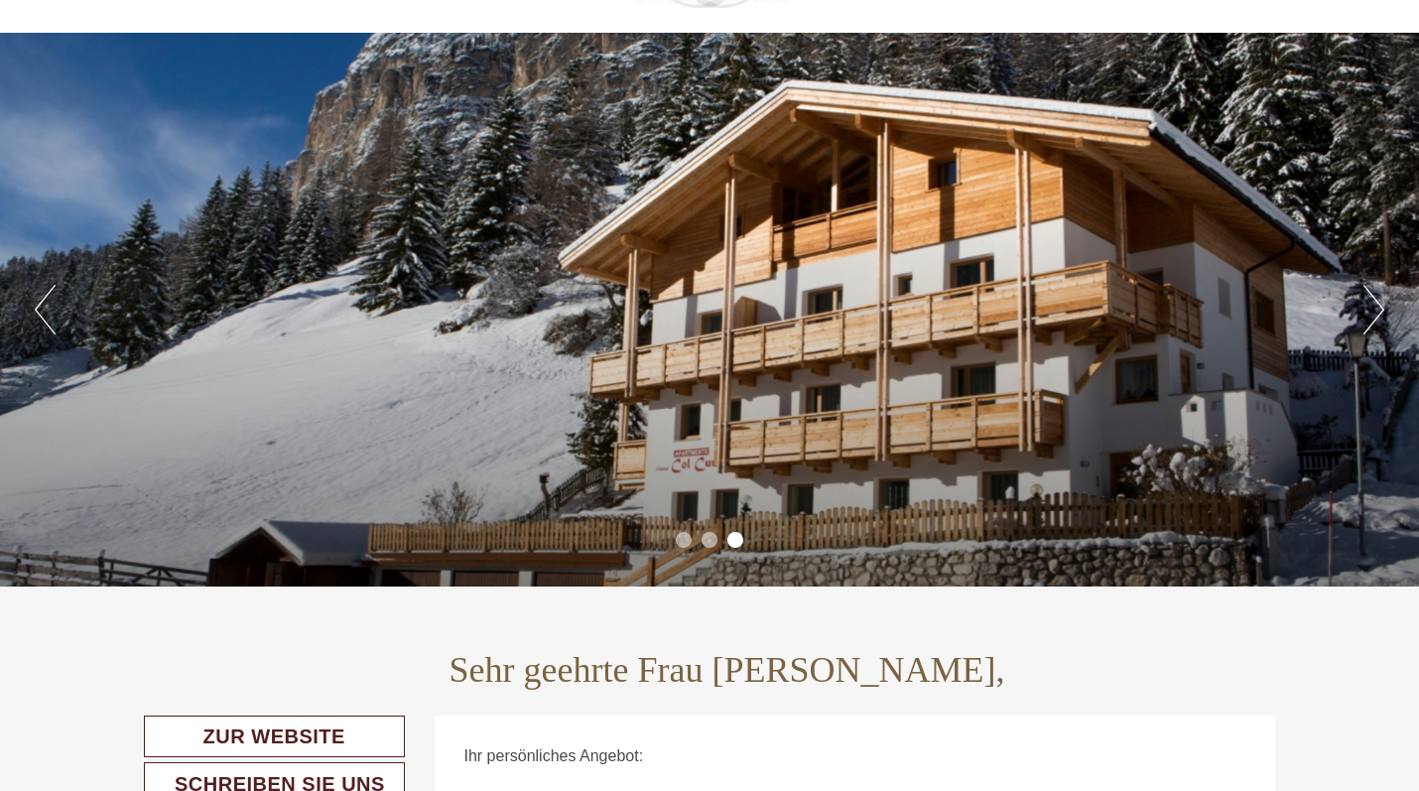
scroll to position [134, 0]
